Goal: Task Accomplishment & Management: Complete application form

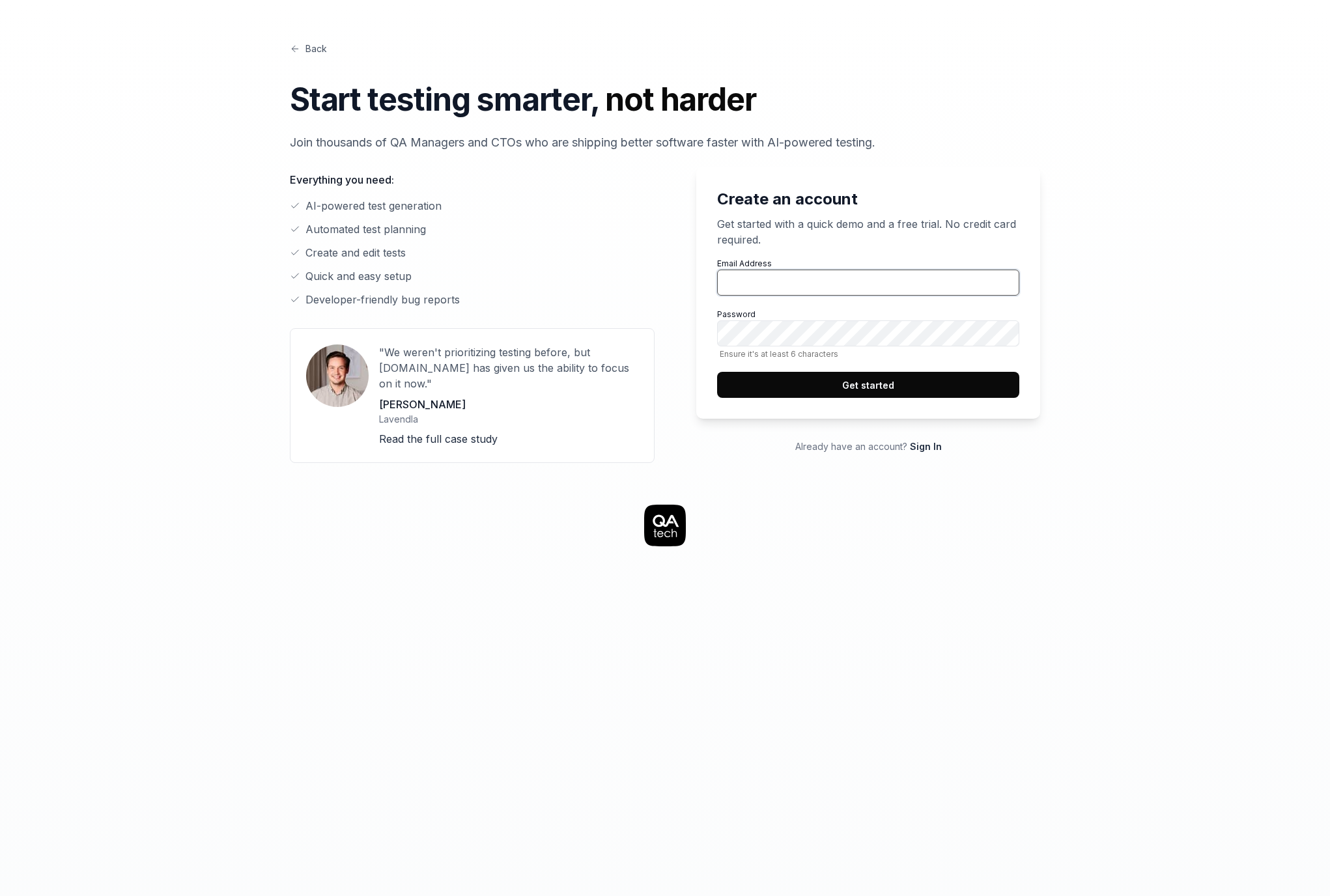
click at [783, 273] on input "Email Address" at bounding box center [868, 282] width 302 height 26
type input "[EMAIL_ADDRESS][DOMAIN_NAME]"
click at [842, 382] on button "Get started" at bounding box center [868, 384] width 302 height 26
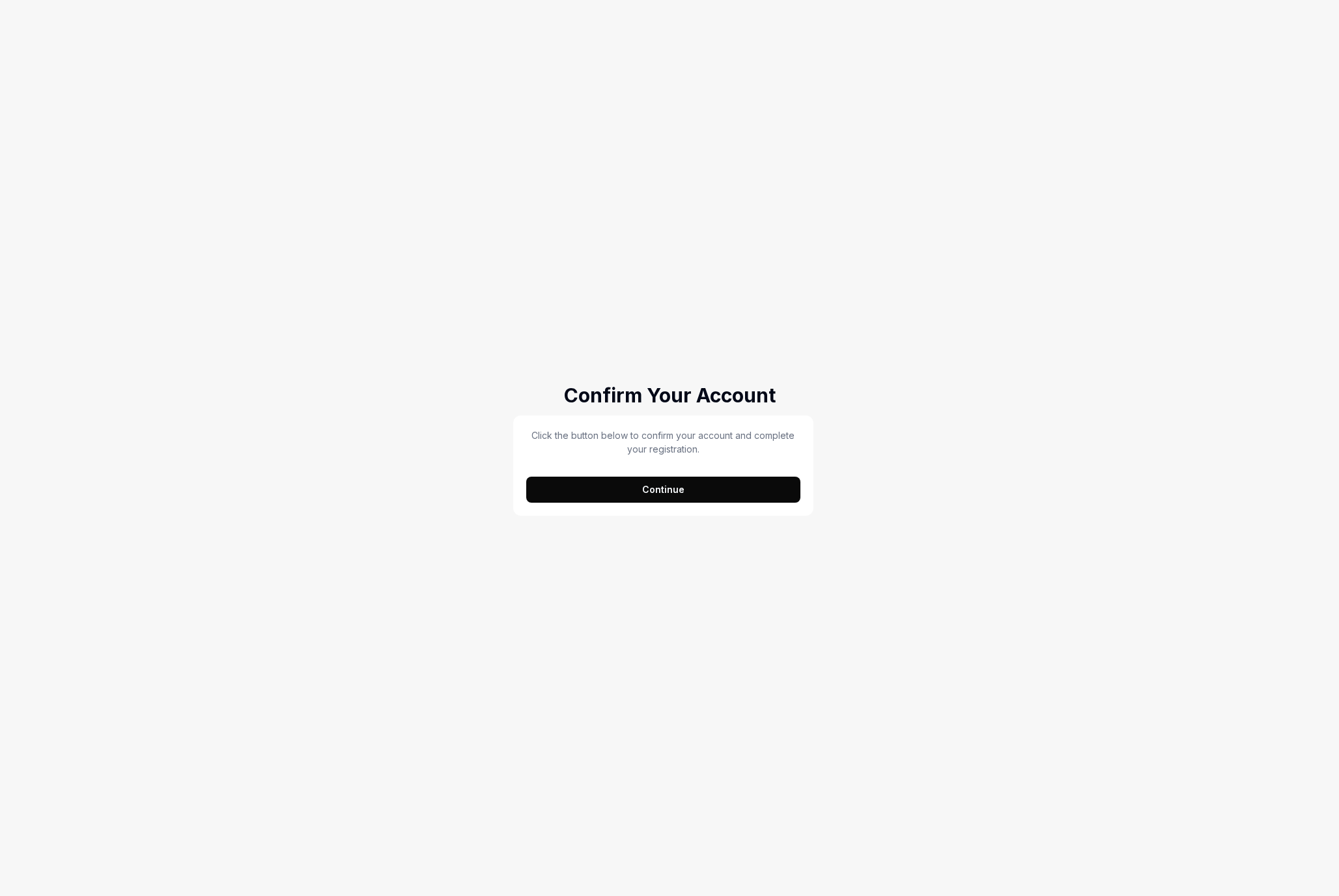
click at [670, 493] on button "Continue" at bounding box center [663, 489] width 274 height 26
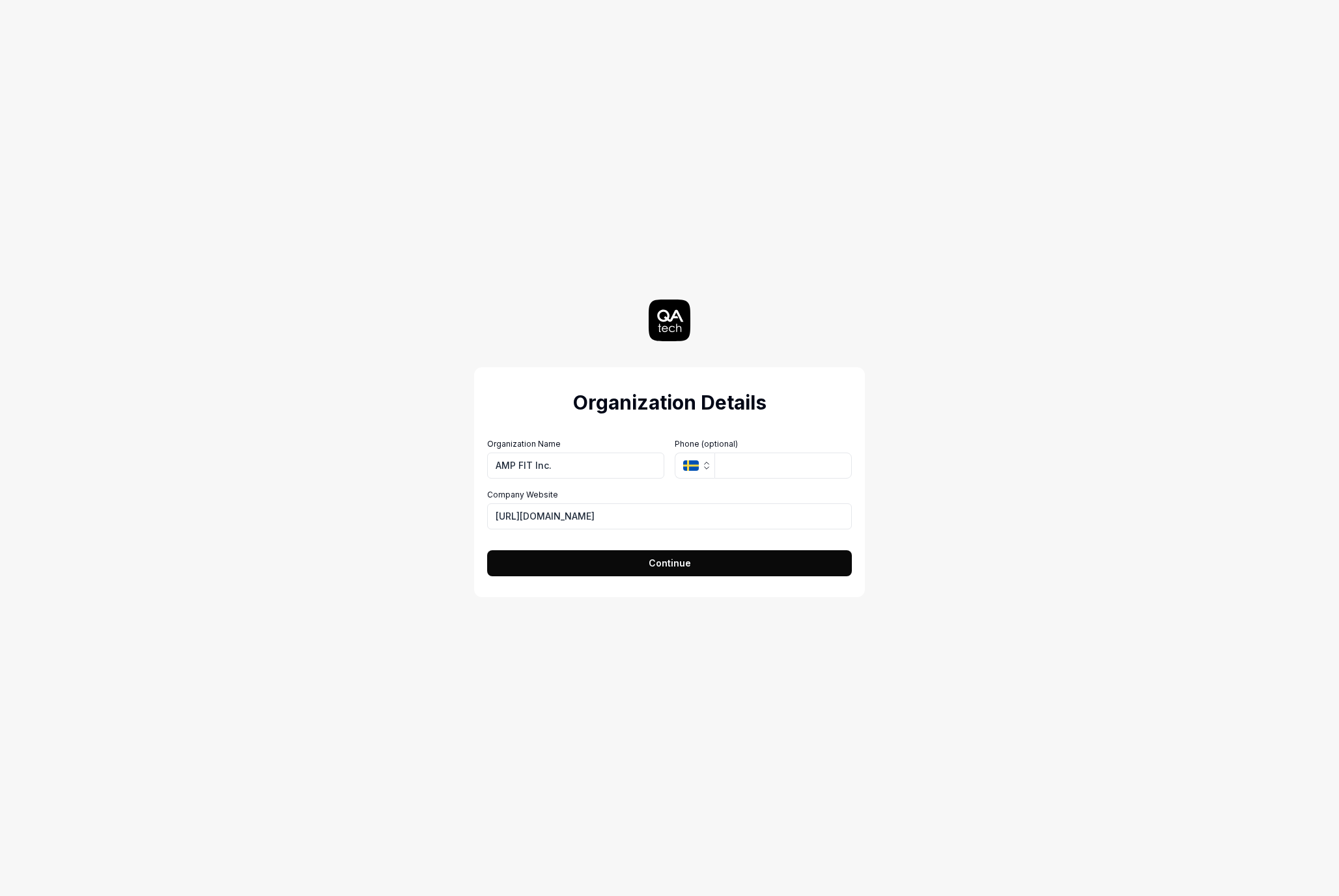
type input "AMP FIT Inc."
click at [698, 467] on icon "button" at bounding box center [691, 465] width 15 height 10
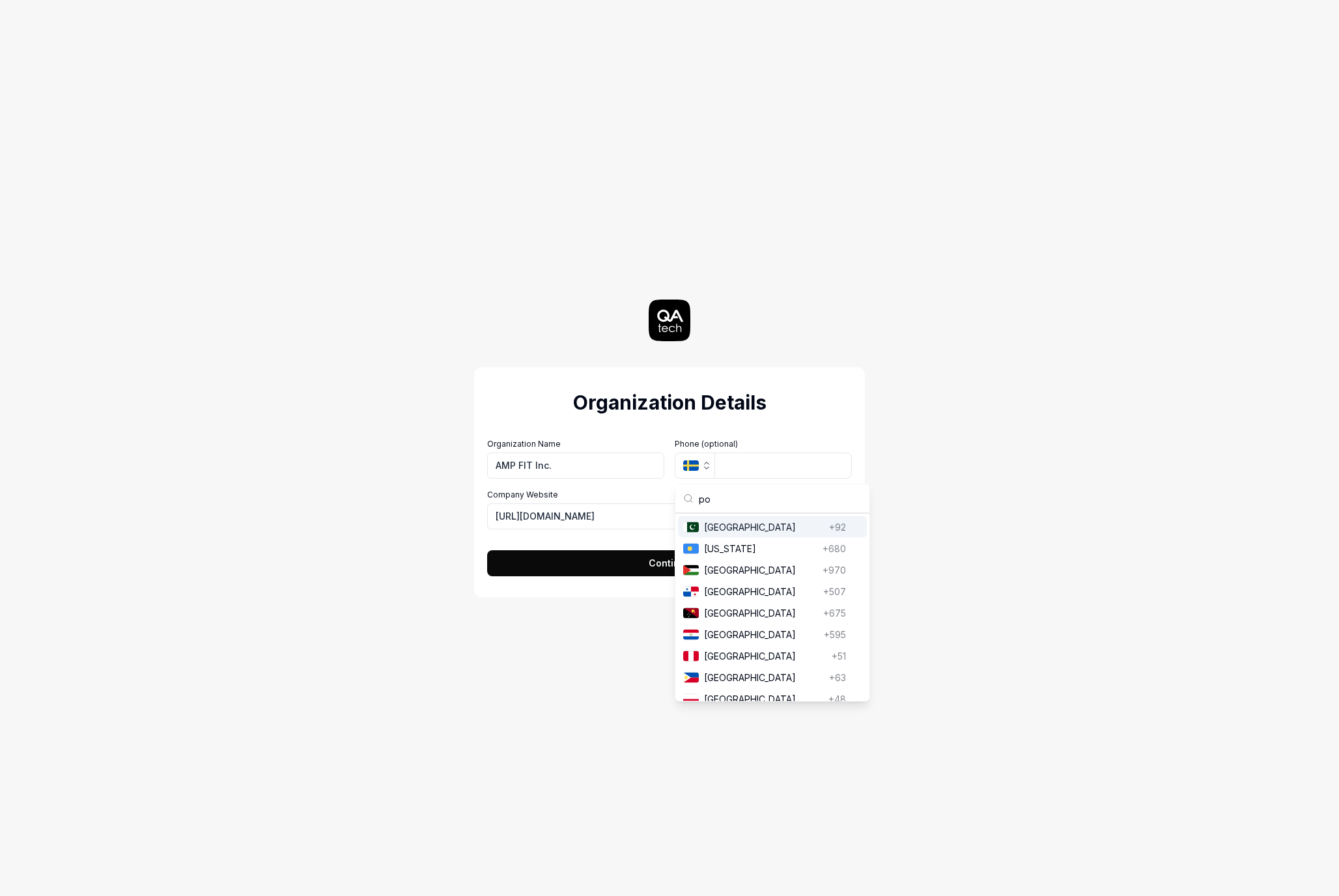
type input "pol"
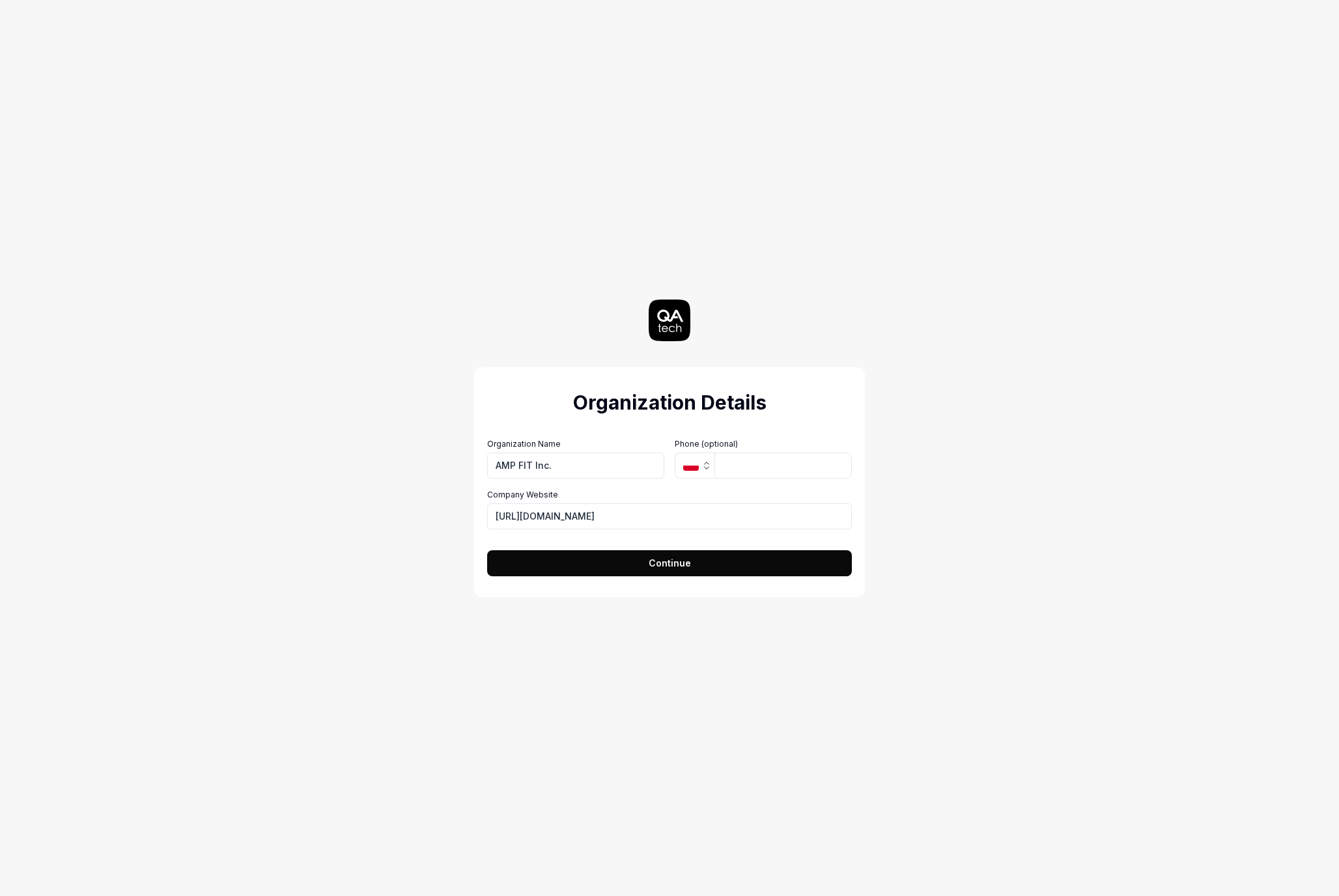
click at [643, 569] on button "Continue" at bounding box center [670, 563] width 365 height 26
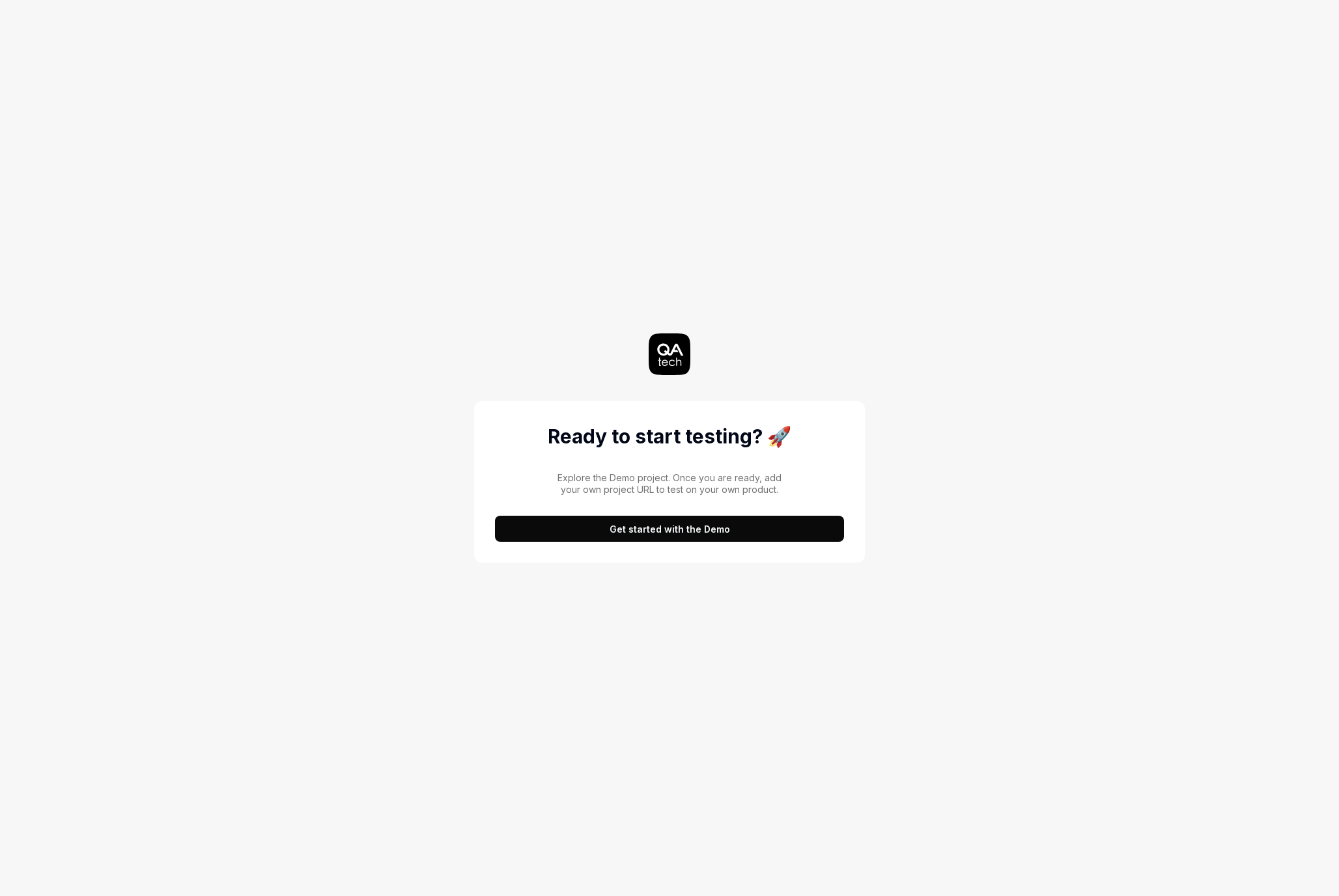
click at [667, 531] on button "Get started with the Demo" at bounding box center [669, 528] width 349 height 26
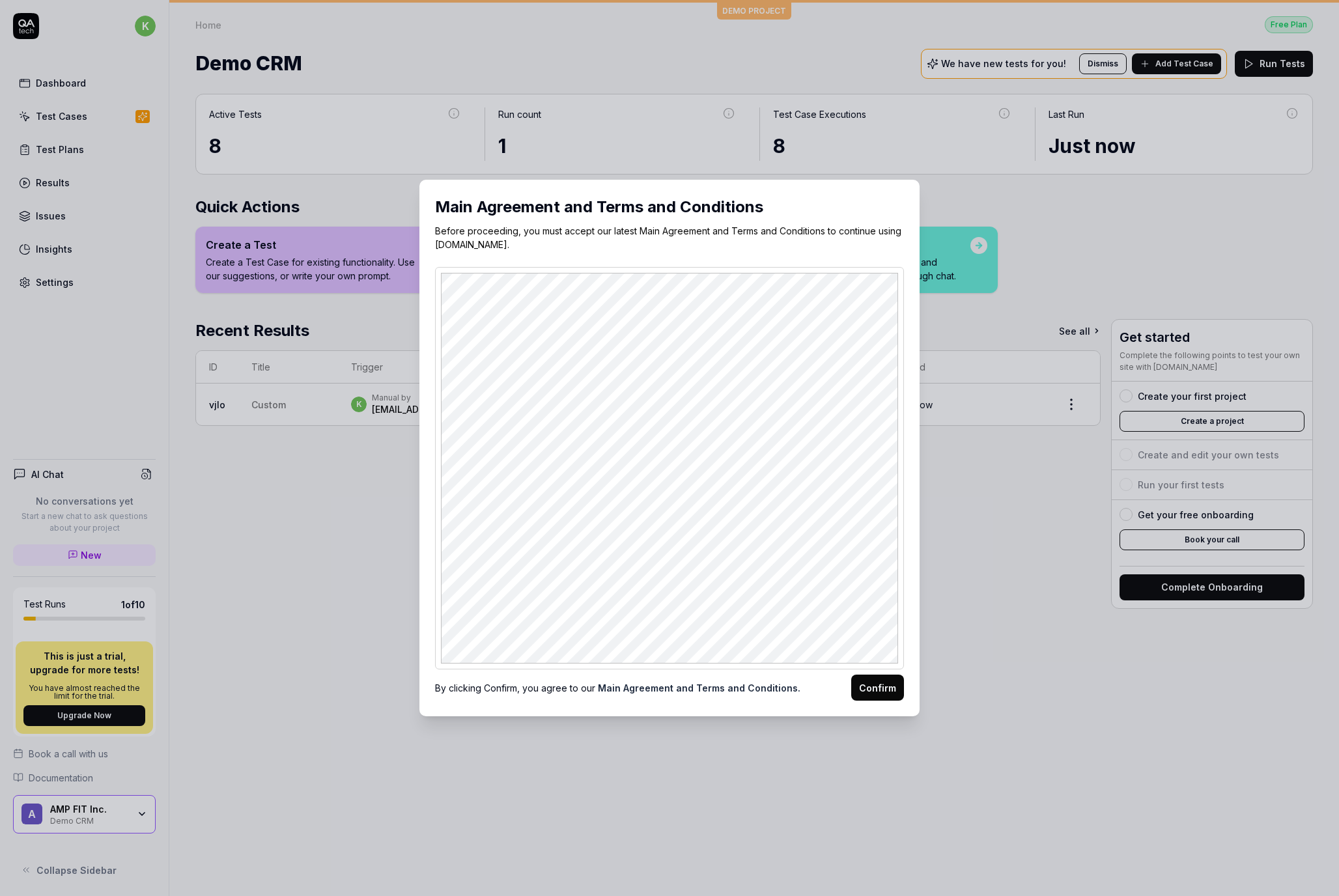
click at [858, 688] on button "Confirm" at bounding box center [877, 687] width 52 height 26
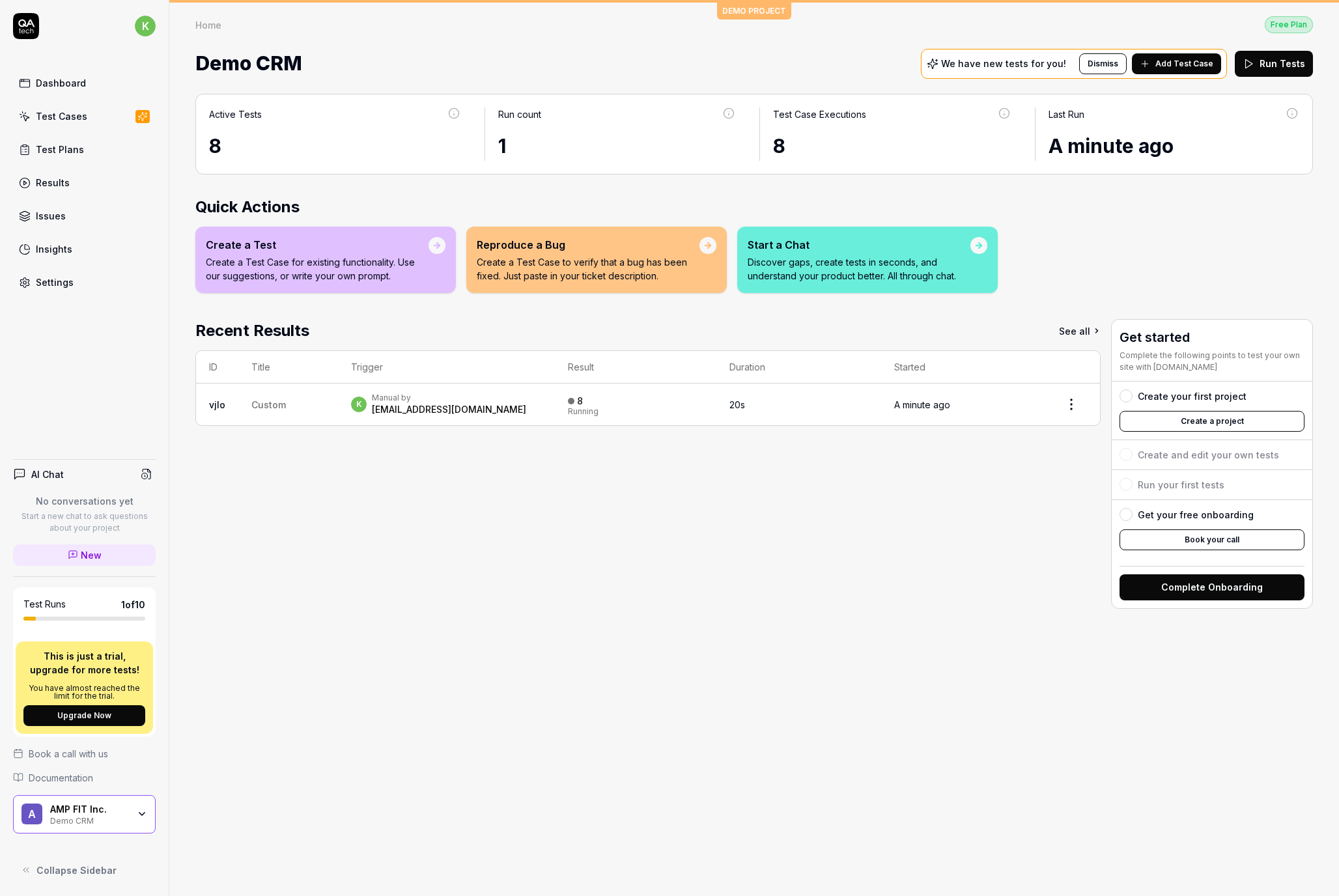
click at [1181, 419] on button "Create a project" at bounding box center [1212, 421] width 185 height 21
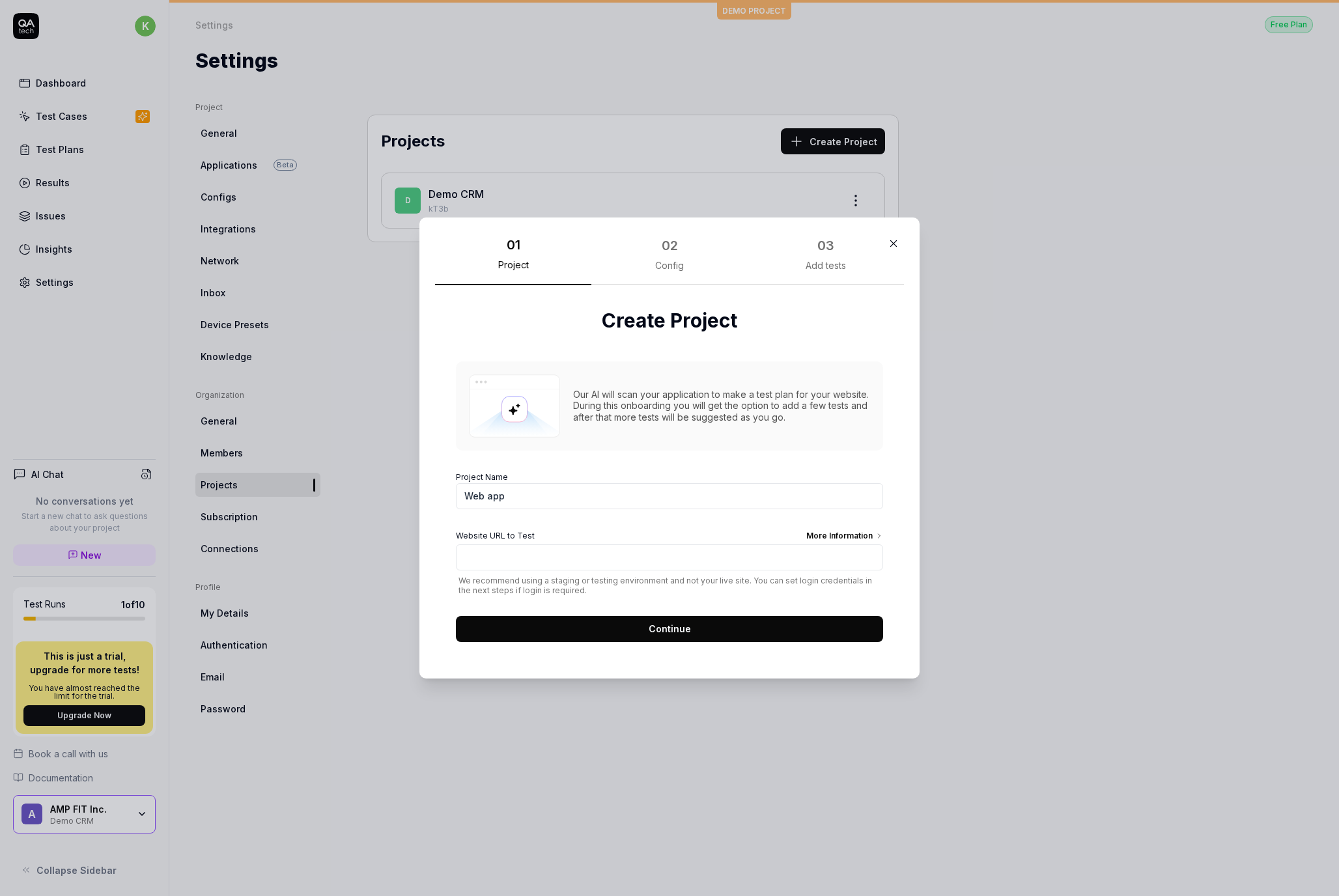
click at [528, 405] on img at bounding box center [514, 406] width 91 height 63
click at [883, 245] on button "button" at bounding box center [894, 244] width 21 height 21
